Goal: Use online tool/utility: Use online tool/utility

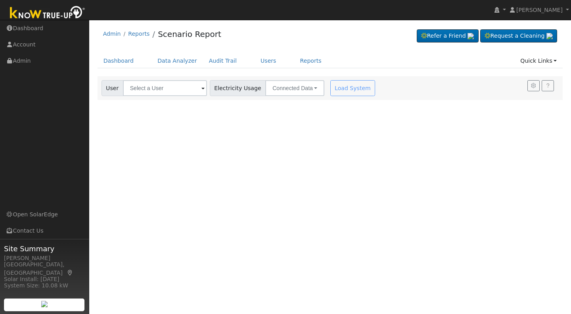
click at [202, 89] on span at bounding box center [203, 88] width 3 height 9
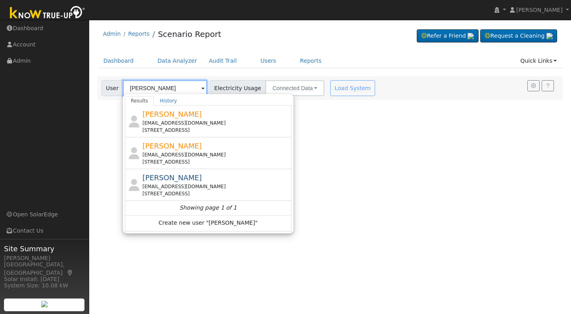
type input "[PERSON_NAME]"
click at [158, 122] on div "[EMAIL_ADDRESS][DOMAIN_NAME]" at bounding box center [215, 122] width 147 height 7
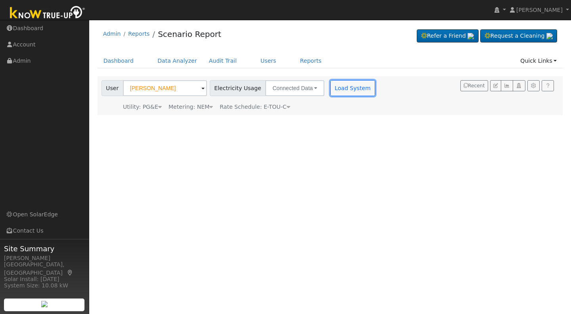
click at [339, 93] on button "Load System" at bounding box center [353, 88] width 45 height 16
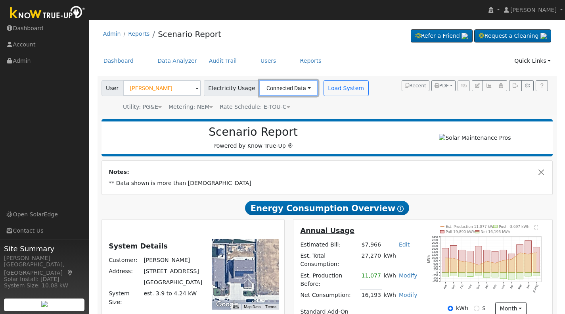
click at [296, 91] on button "Connected Data" at bounding box center [288, 88] width 59 height 16
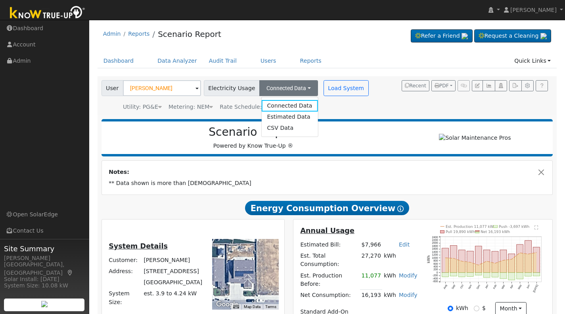
click at [268, 117] on link "Estimated Data" at bounding box center [289, 116] width 56 height 11
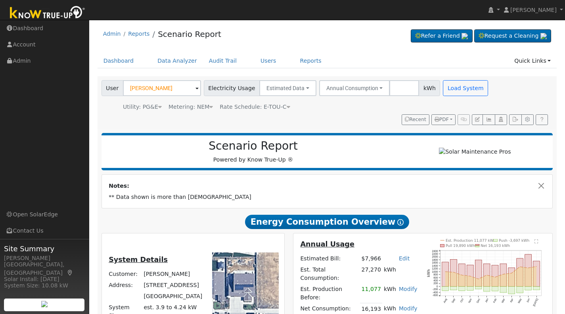
click at [419, 95] on span "kWh" at bounding box center [429, 88] width 21 height 16
click at [420, 90] on span "kWh" at bounding box center [429, 88] width 21 height 16
click at [402, 261] on link "Edit" at bounding box center [404, 258] width 11 height 6
click at [433, 216] on div "Scenario Report Powered by Know True-Up ® Notes: ** Data shown is more than [DE…" at bounding box center [328, 302] width 460 height 346
click at [406, 261] on link "Edit" at bounding box center [404, 258] width 11 height 6
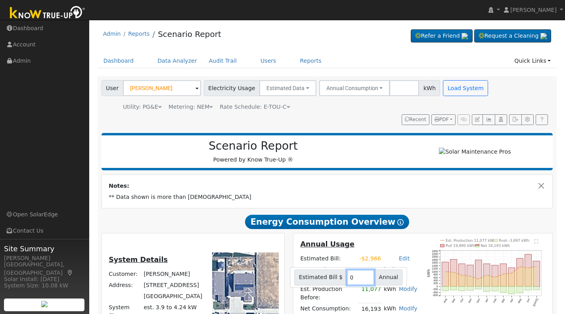
type input "0"
click at [372, 281] on input "0" at bounding box center [361, 277] width 28 height 16
click at [323, 152] on h2 "Scenario Report" at bounding box center [254, 145] width 288 height 13
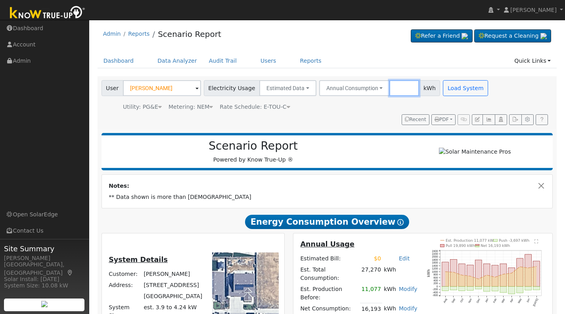
click at [390, 89] on input "number" at bounding box center [405, 88] width 30 height 16
click at [196, 89] on span at bounding box center [197, 88] width 3 height 9
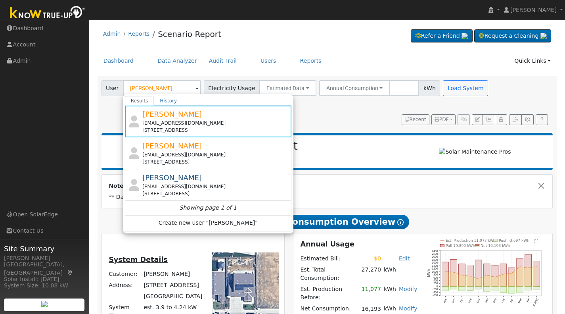
click at [162, 152] on div "[EMAIL_ADDRESS][DOMAIN_NAME]" at bounding box center [215, 154] width 147 height 7
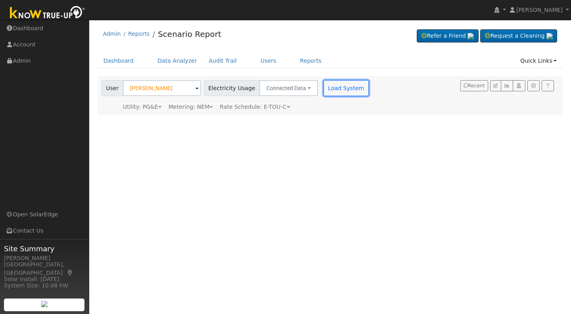
click at [340, 85] on button "Load System" at bounding box center [346, 88] width 45 height 16
